Goal: Information Seeking & Learning: Check status

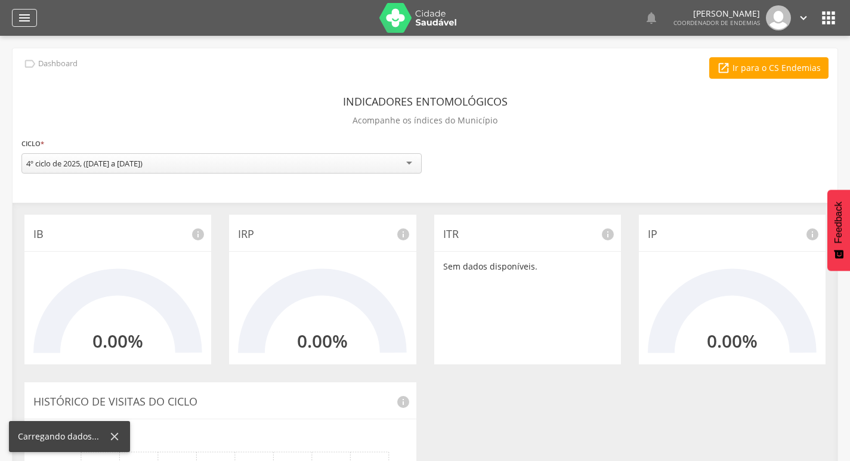
click at [23, 21] on icon "" at bounding box center [24, 18] width 14 height 14
click at [29, 17] on icon "" at bounding box center [24, 18] width 14 height 14
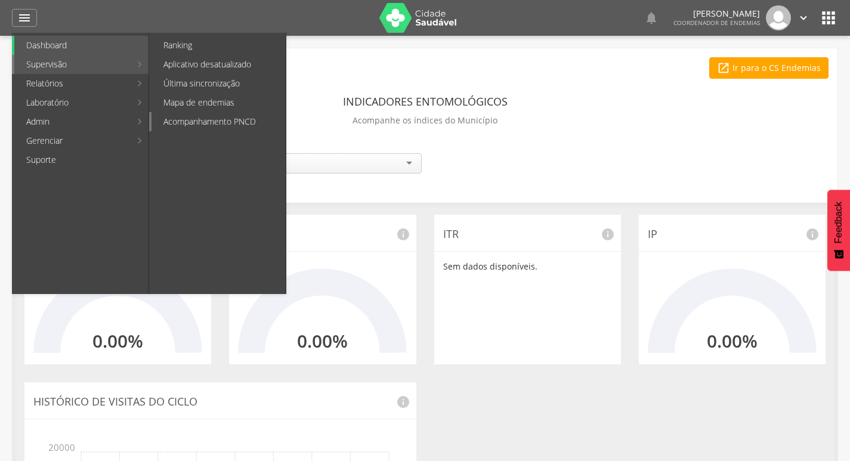
click at [219, 115] on link "Acompanhamento PNCD" at bounding box center [219, 121] width 134 height 19
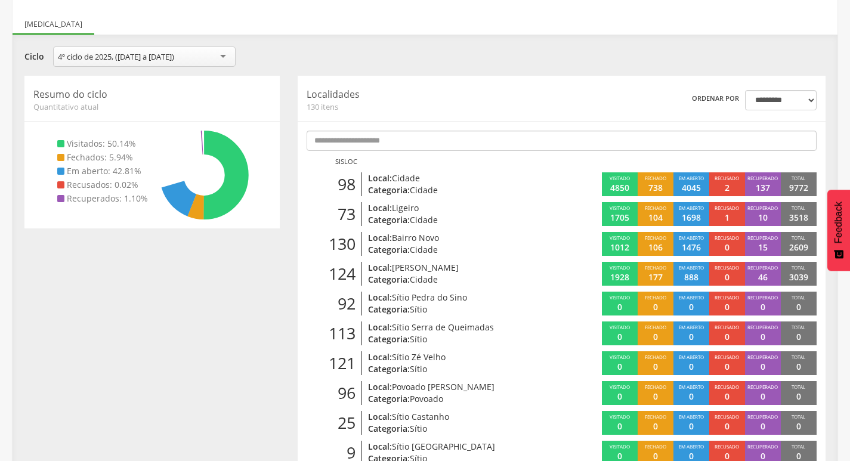
scroll to position [155, 0]
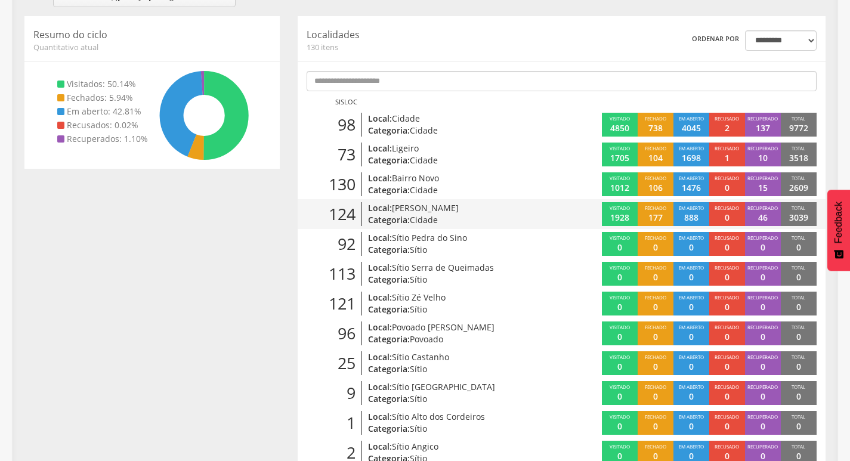
click at [503, 212] on p "Local: [PERSON_NAME]" at bounding box center [452, 208] width 169 height 12
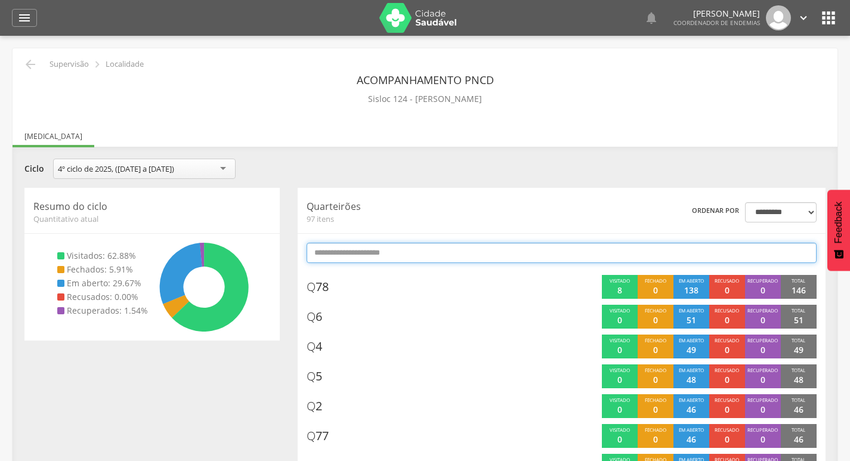
click at [493, 253] on input "text" at bounding box center [562, 253] width 510 height 20
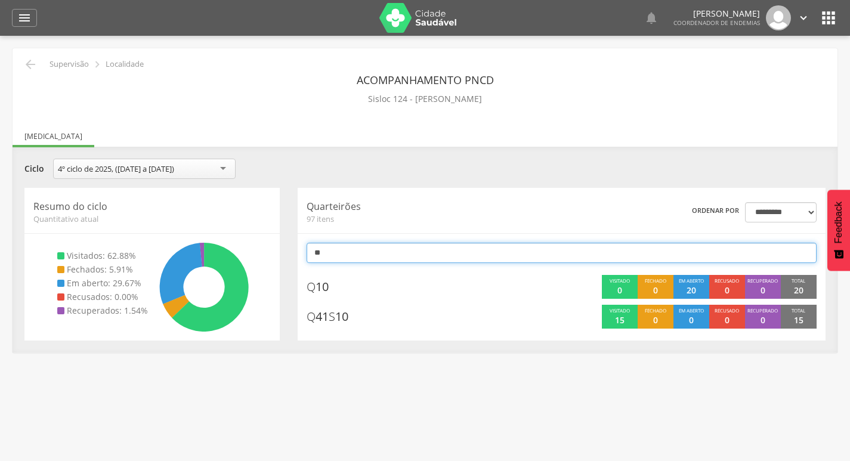
type input "*"
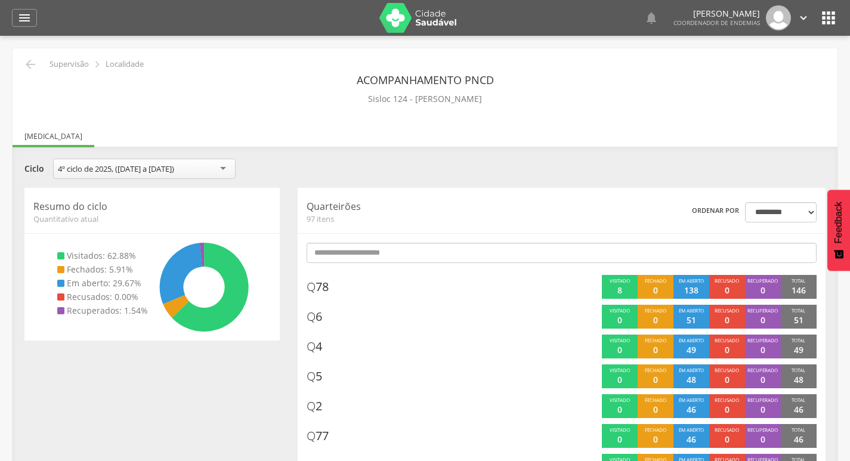
click at [594, 163] on div "**********" at bounding box center [425, 170] width 819 height 23
click at [30, 63] on icon "" at bounding box center [30, 64] width 14 height 14
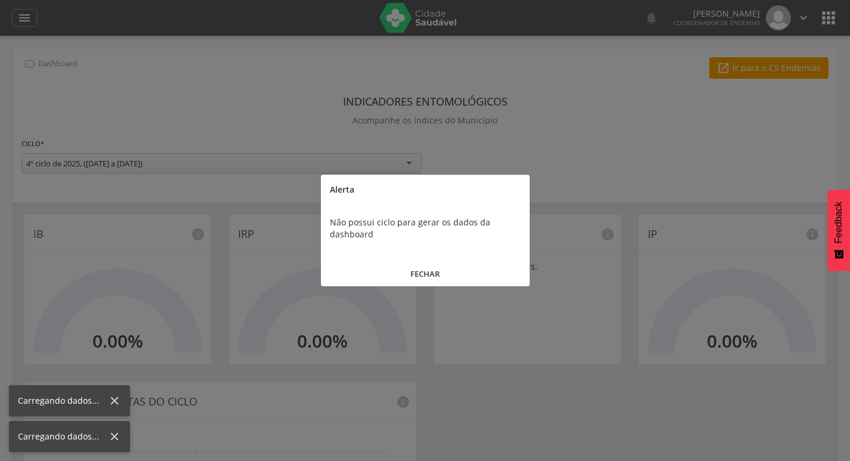
click at [396, 266] on button "FECHAR" at bounding box center [425, 274] width 209 height 26
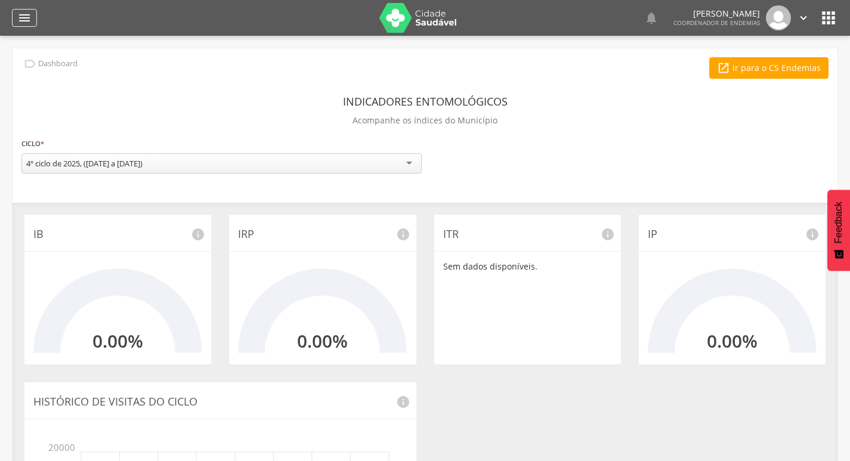
click at [15, 22] on div "" at bounding box center [24, 18] width 25 height 18
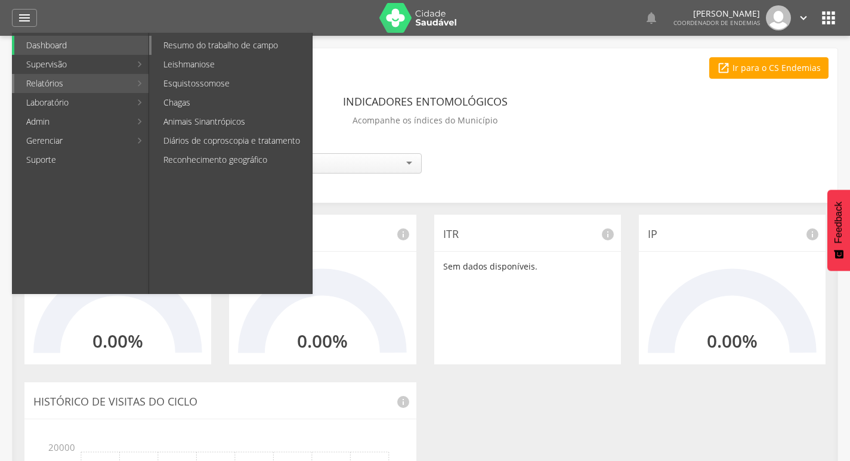
click at [235, 45] on link "Resumo do trabalho de campo" at bounding box center [232, 45] width 161 height 19
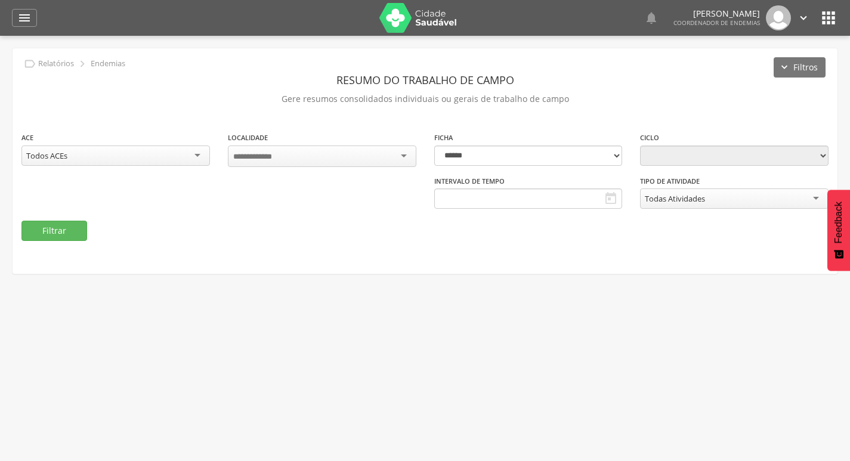
type input "**********"
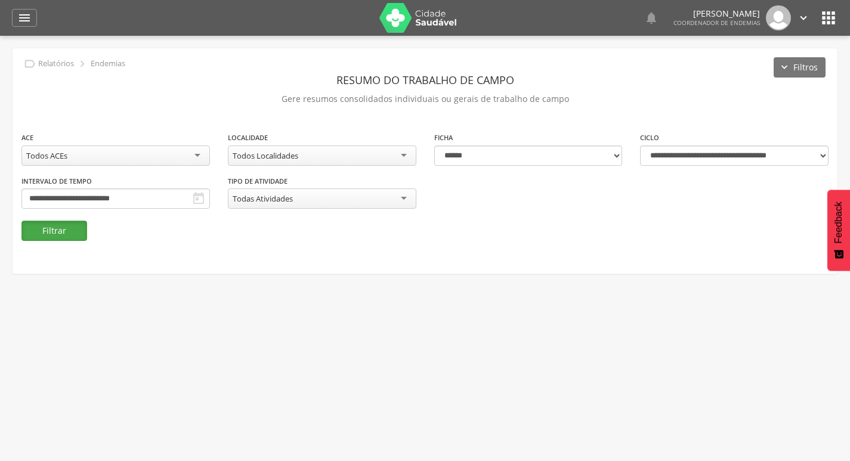
click at [53, 235] on button "Filtrar" at bounding box center [54, 231] width 66 height 20
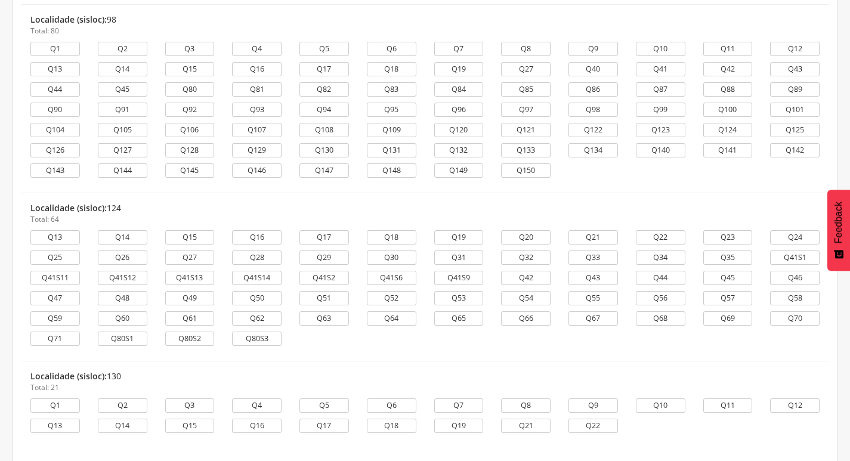
scroll to position [1707, 0]
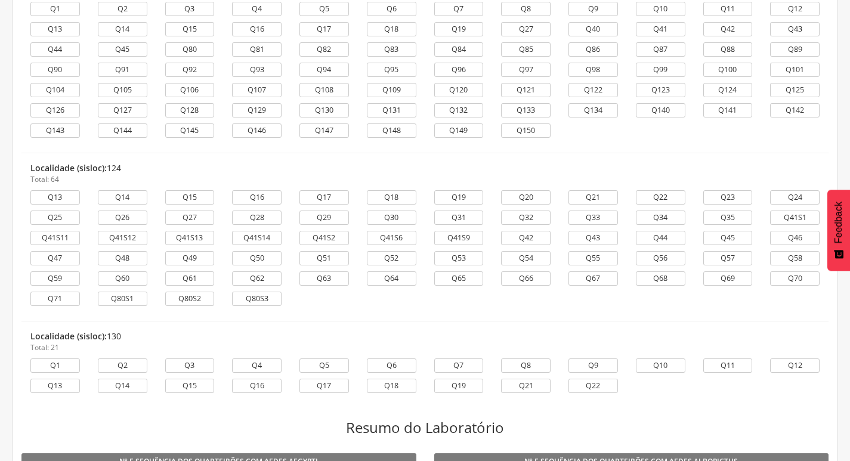
click at [480, 323] on li "Localidade (sisloc): 130 Total: 21 Q1 Q2 Q3 Q4 Q5 Q6 Q7 Q8 Q9 Q10 Q11 Q12 Q13 Q…" at bounding box center [424, 365] width 807 height 87
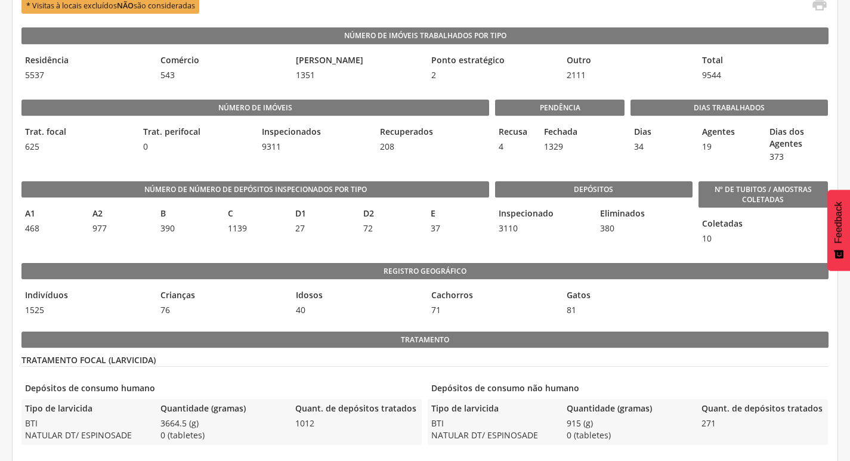
scroll to position [0, 0]
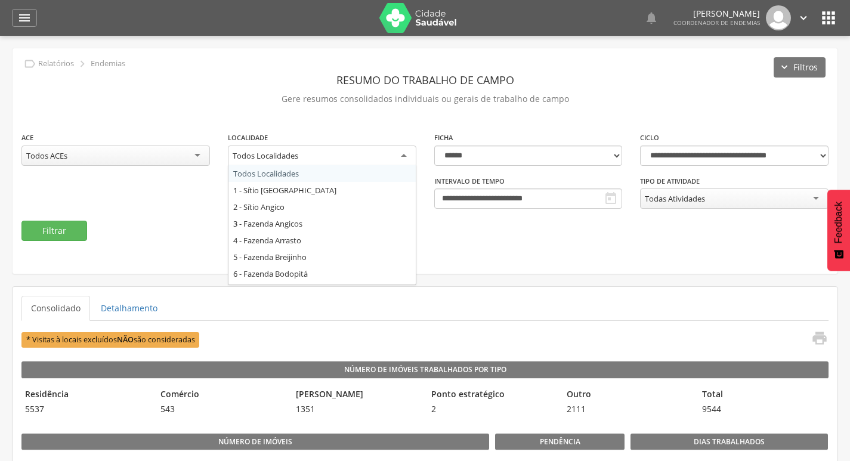
click at [295, 149] on div "Todos Localidades" at bounding box center [322, 156] width 189 height 21
type input "***"
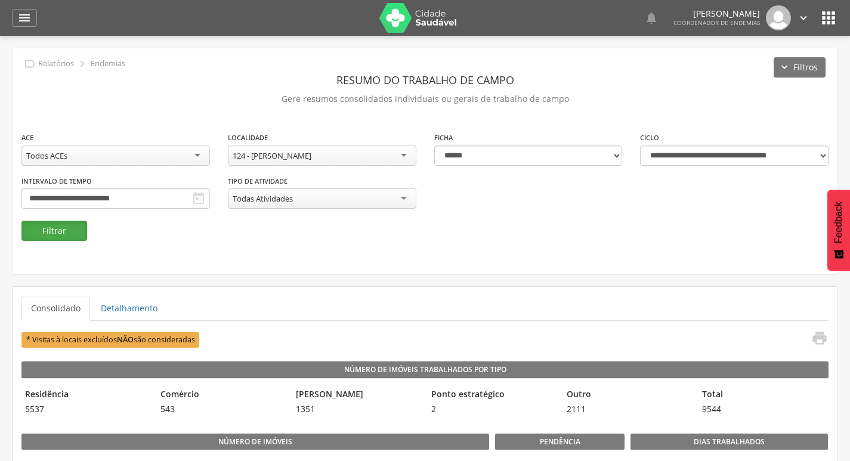
click at [70, 234] on button "Filtrar" at bounding box center [54, 231] width 66 height 20
click at [384, 154] on div "124 - [PERSON_NAME]" at bounding box center [322, 156] width 189 height 20
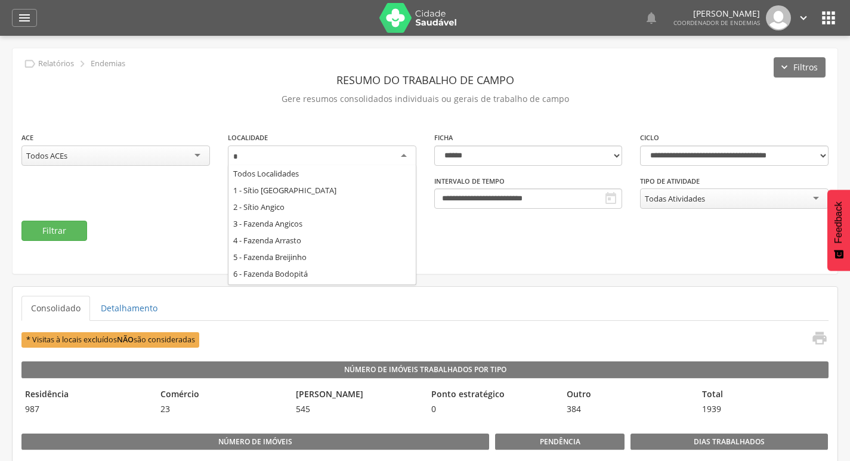
type input "**"
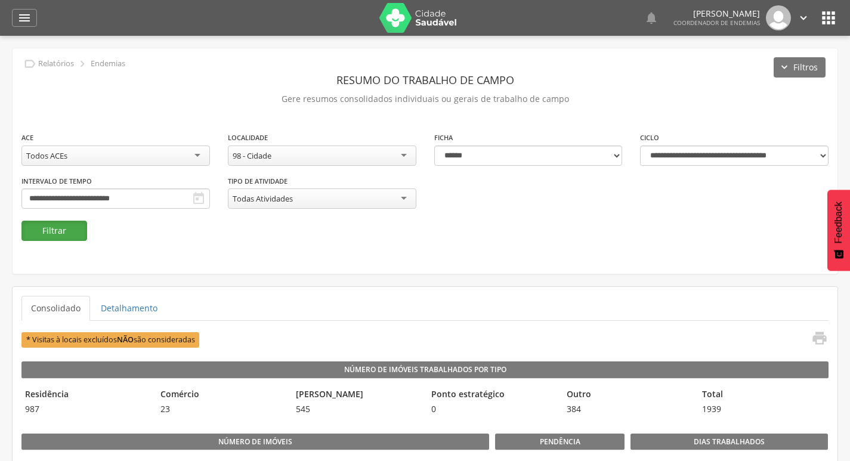
click at [67, 229] on button "Filtrar" at bounding box center [54, 231] width 66 height 20
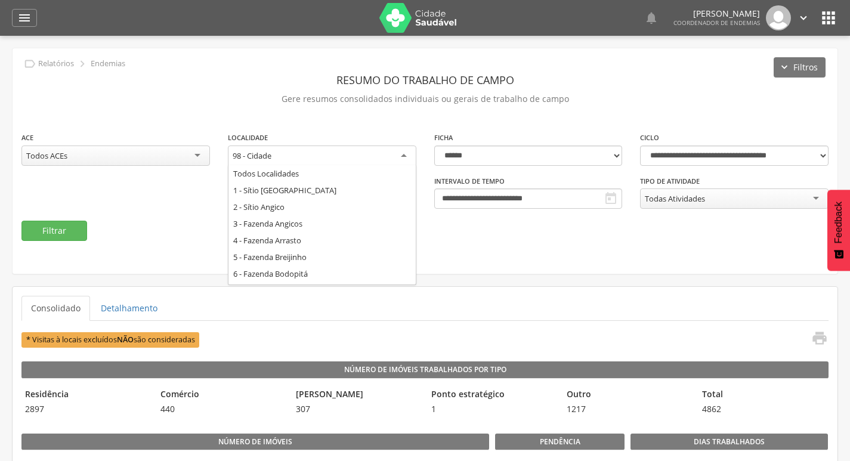
click at [359, 158] on div "98 - Cidade" at bounding box center [322, 156] width 189 height 21
type input "***"
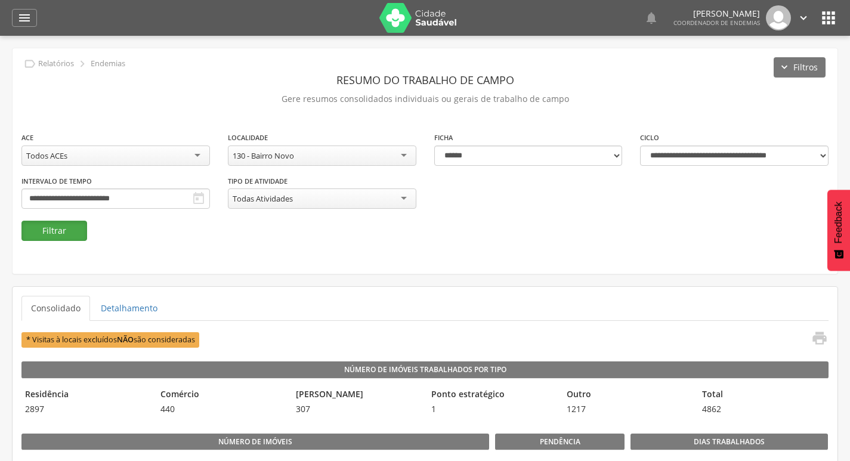
click at [63, 235] on button "Filtrar" at bounding box center [54, 231] width 66 height 20
click at [285, 158] on div "130 - Bairro Novo" at bounding box center [263, 155] width 61 height 11
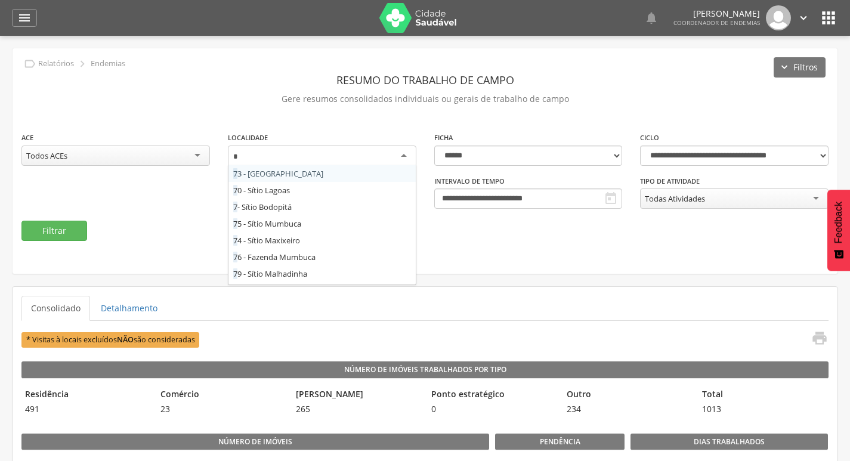
type input "**"
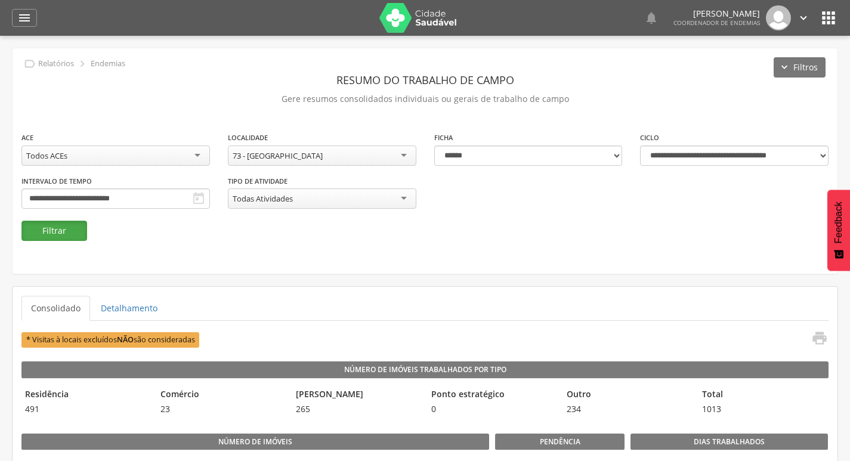
click at [63, 235] on button "Filtrar" at bounding box center [54, 231] width 66 height 20
click at [803, 18] on icon "" at bounding box center [803, 17] width 13 height 13
click at [779, 66] on link "Sair" at bounding box center [762, 68] width 94 height 15
